Goal: Check status

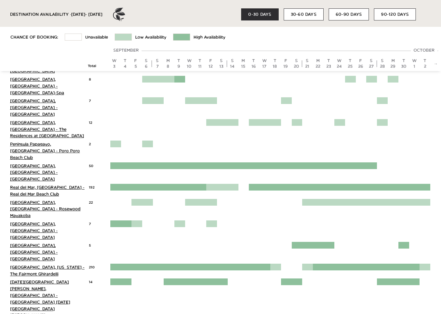
scroll to position [904, 0]
click at [433, 62] on div "→" at bounding box center [435, 64] width 7 height 6
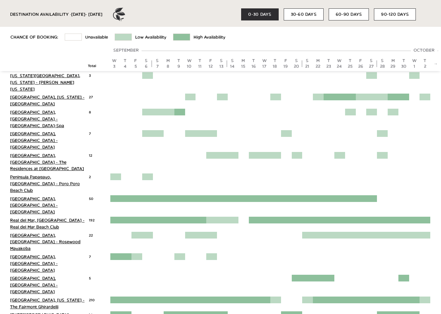
scroll to position [869, 0]
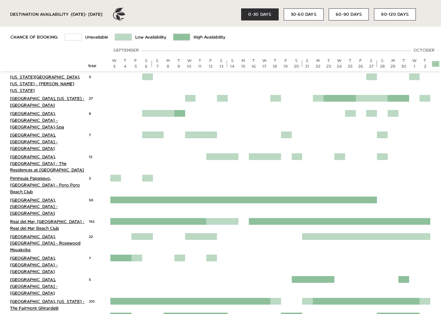
click at [434, 63] on link "→" at bounding box center [435, 63] width 4 height 4
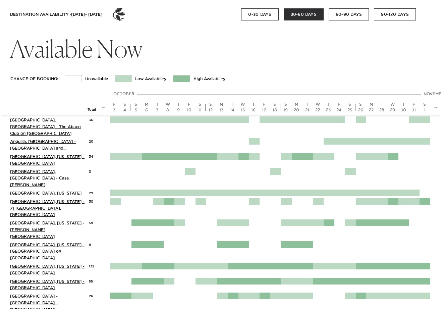
click at [394, 14] on button "90-120 DAYS" at bounding box center [395, 14] width 42 height 12
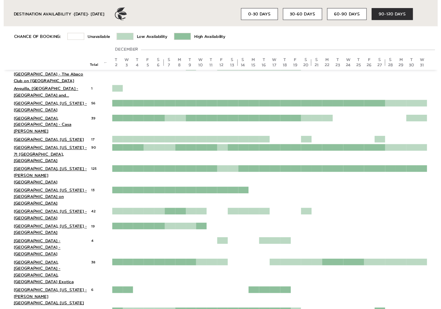
scroll to position [57, 0]
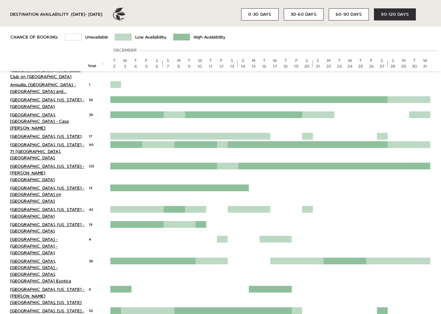
click at [273, 15] on button "0-30 DAYS" at bounding box center [259, 14] width 37 height 12
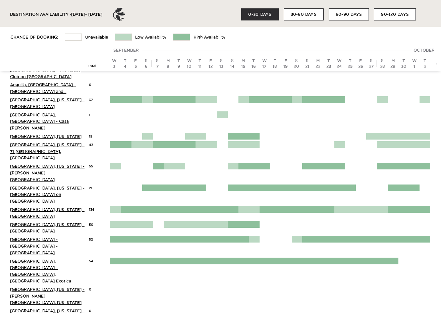
click at [297, 14] on button "30-60 DAYS" at bounding box center [303, 14] width 40 height 12
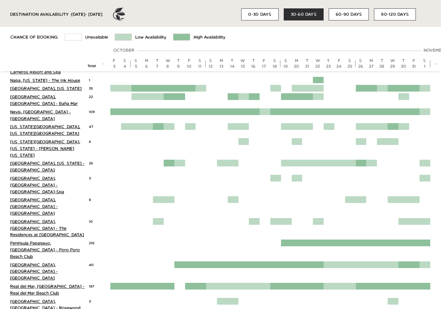
scroll to position [805, 0]
